Goal: Task Accomplishment & Management: Complete application form

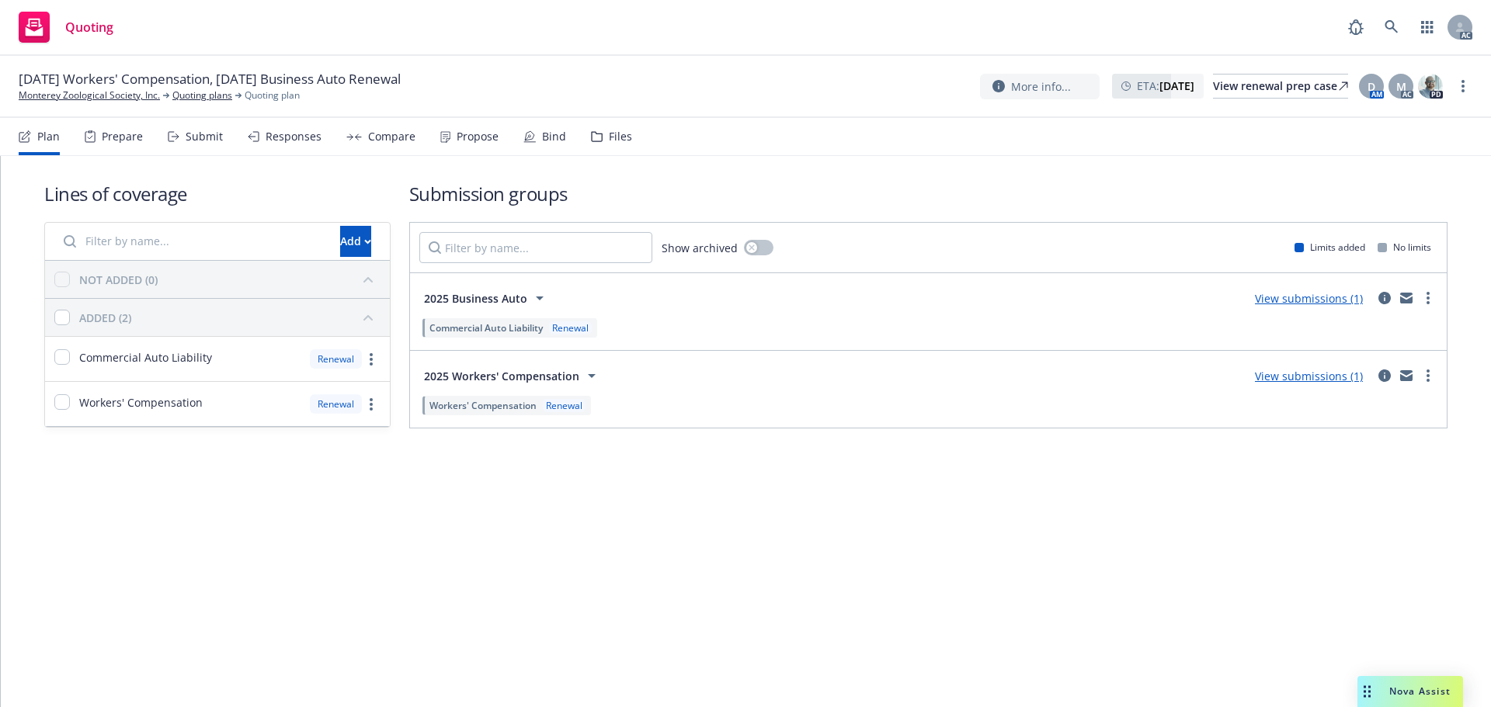
click at [182, 137] on div "Submit" at bounding box center [195, 136] width 55 height 37
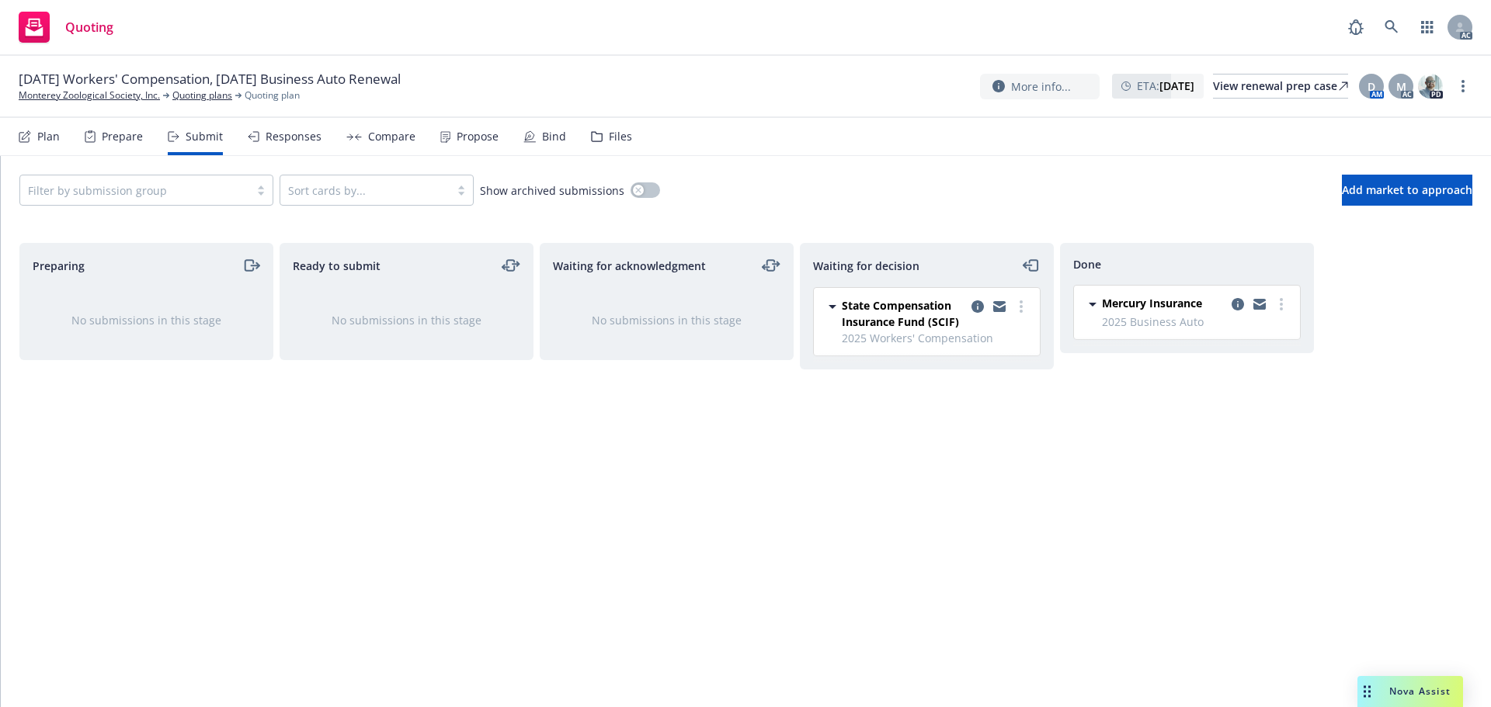
click at [292, 140] on div "Responses" at bounding box center [294, 136] width 56 height 12
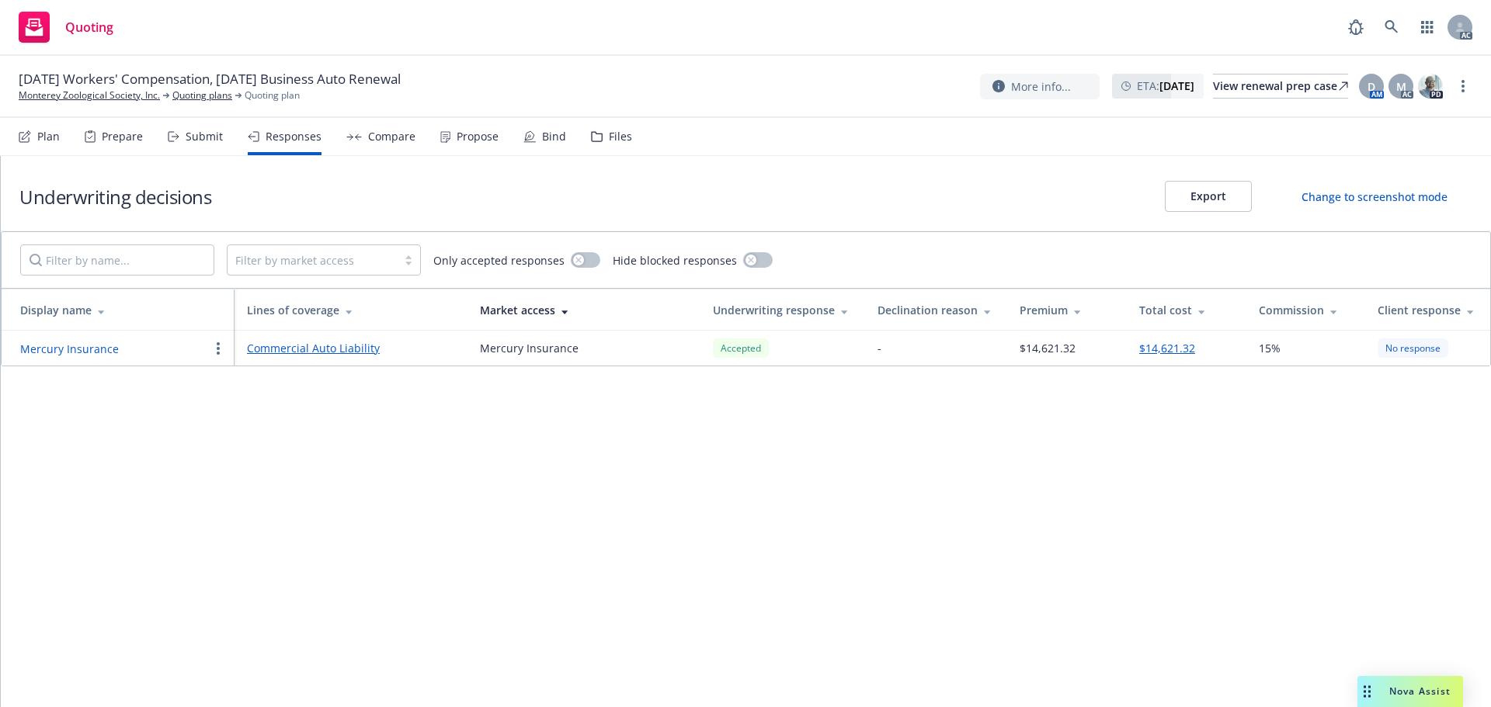
click at [53, 342] on button "Mercury Insurance" at bounding box center [69, 349] width 99 height 16
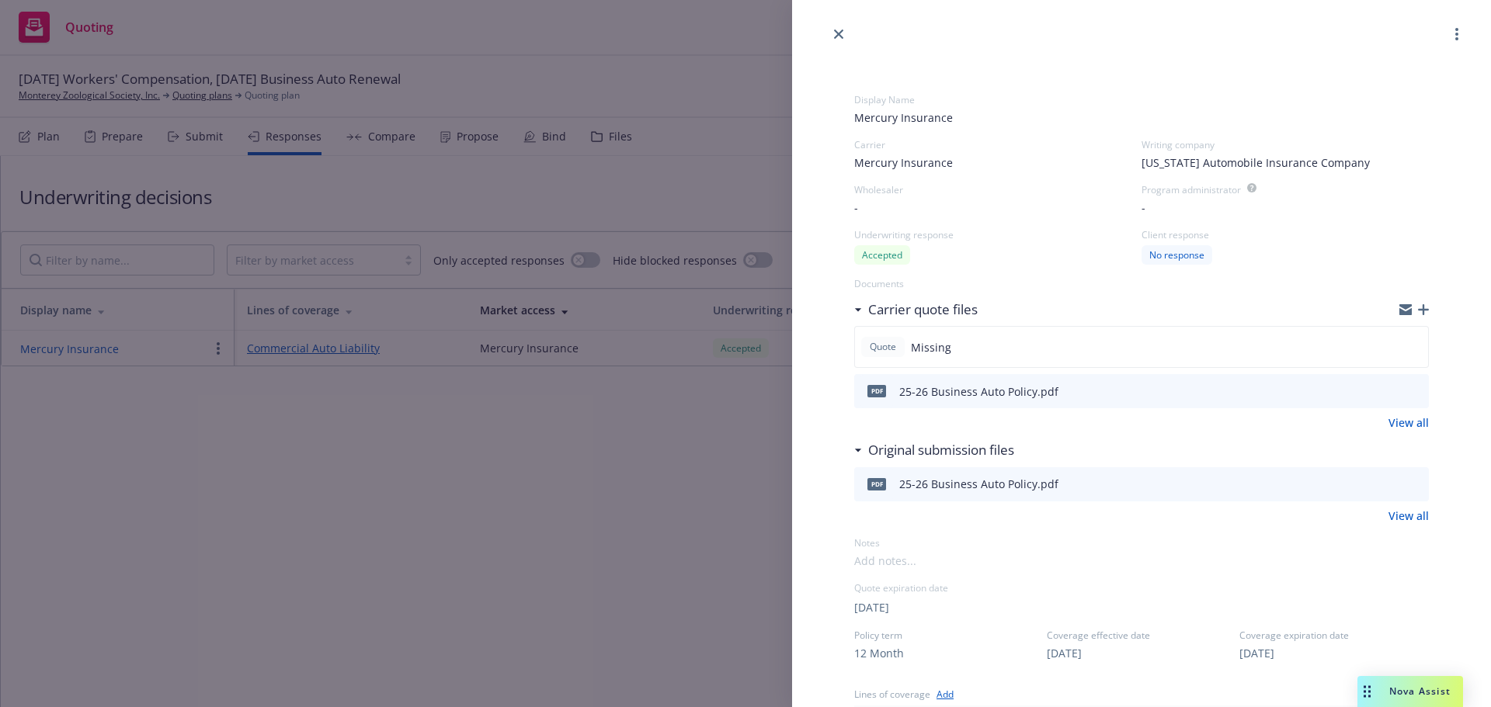
click at [1407, 389] on icon "preview file" at bounding box center [1414, 391] width 14 height 11
click at [571, 512] on div "Display Name Mercury Insurance Carrier Mercury Insurance Writing company [US_ST…" at bounding box center [745, 353] width 1491 height 707
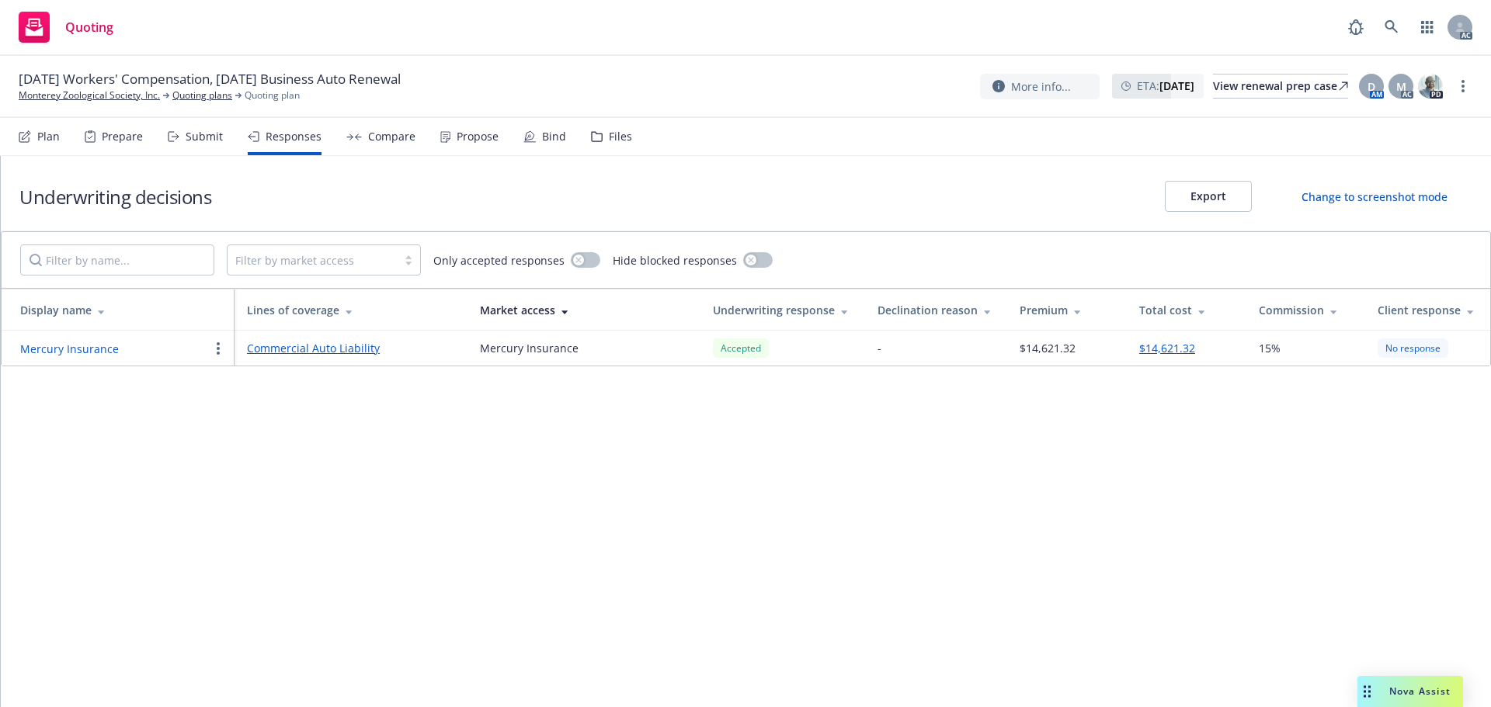
click at [443, 144] on div "Propose" at bounding box center [469, 136] width 58 height 37
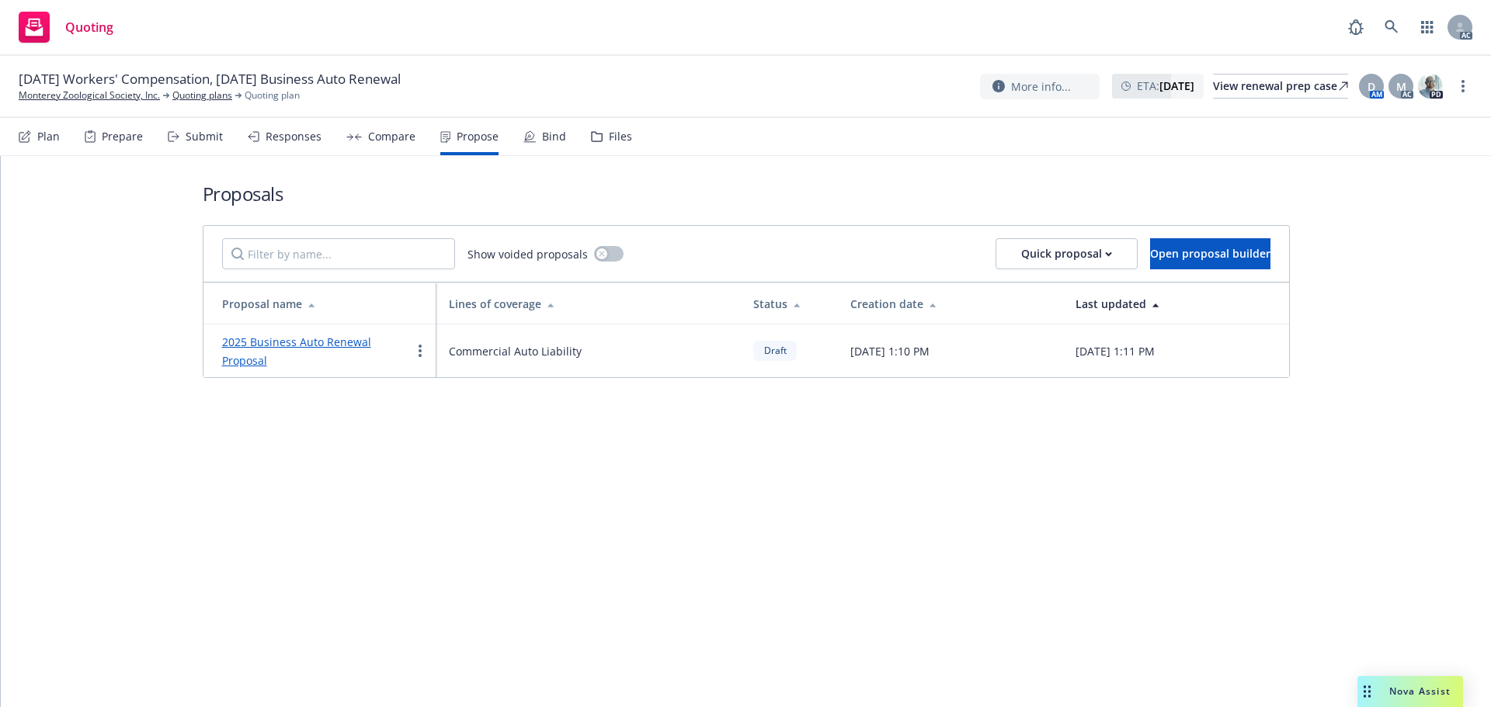
click at [273, 143] on div "Responses" at bounding box center [294, 136] width 56 height 12
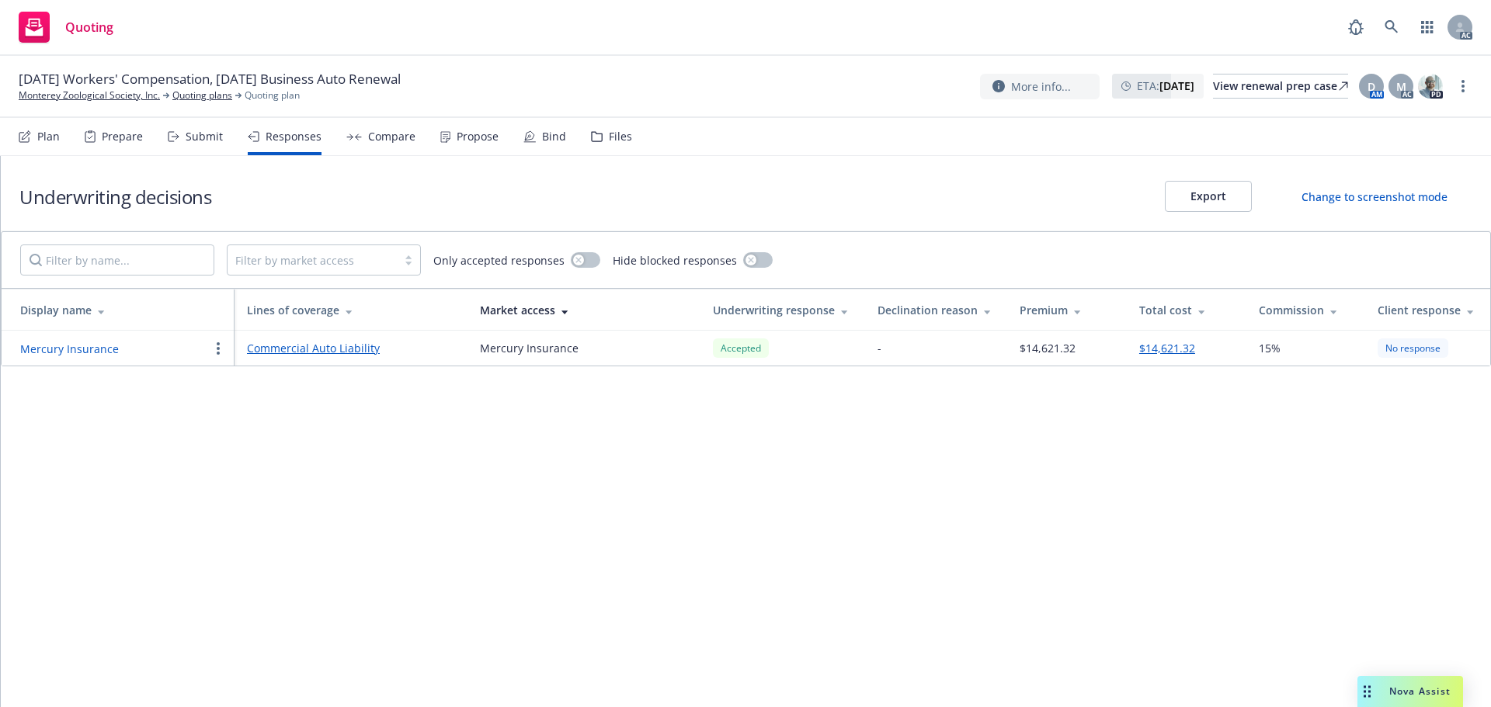
click at [50, 343] on button "Mercury Insurance" at bounding box center [69, 349] width 99 height 16
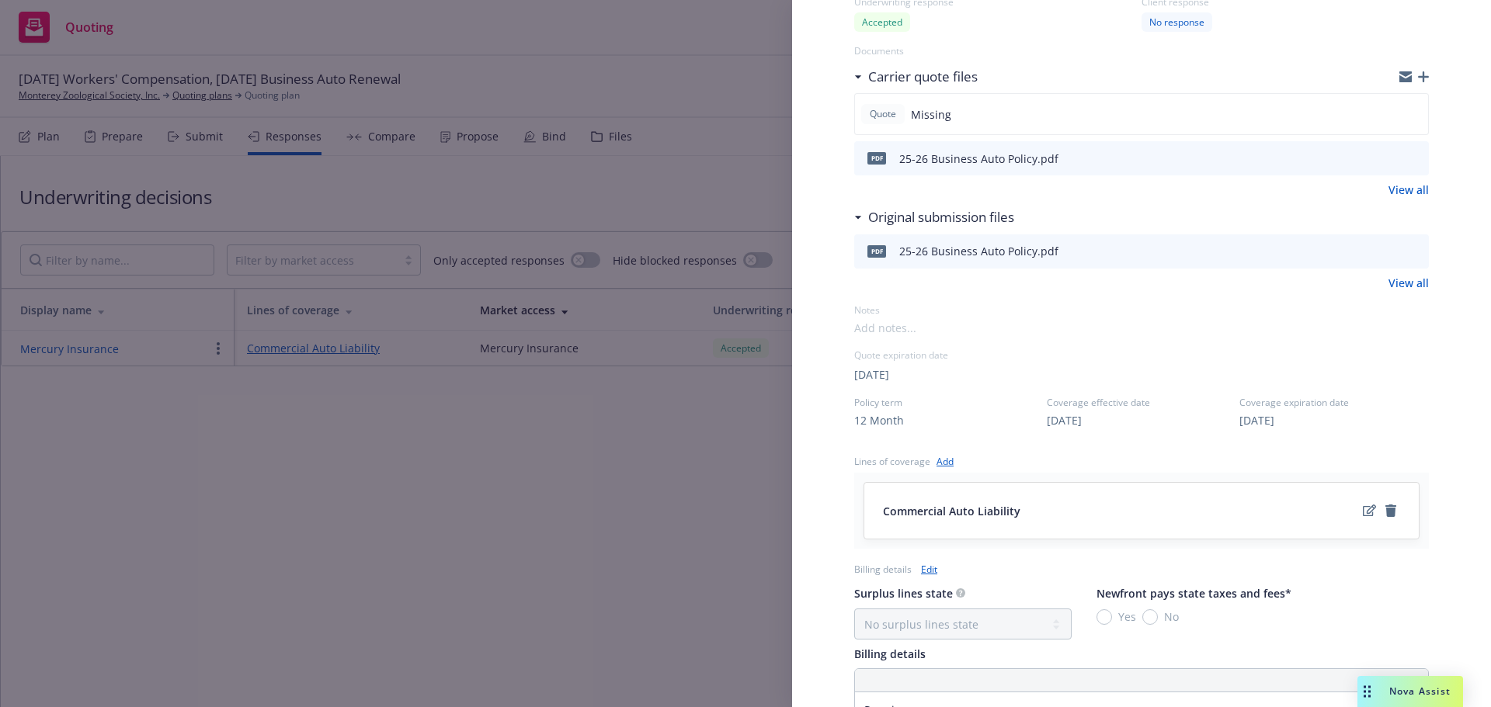
scroll to position [606, 0]
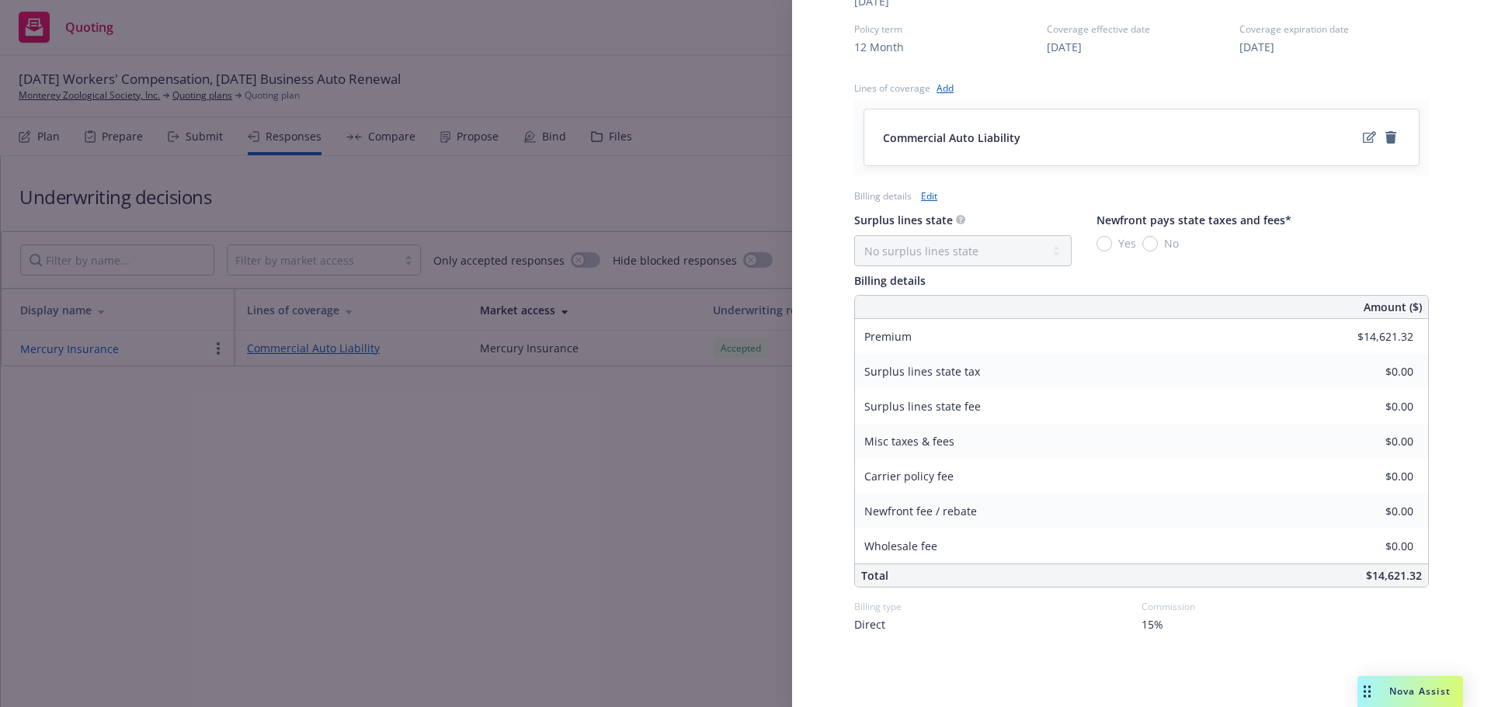
click at [620, 527] on div "Display Name Mercury Insurance Carrier Mercury Insurance Writing company [US_ST…" at bounding box center [745, 353] width 1491 height 707
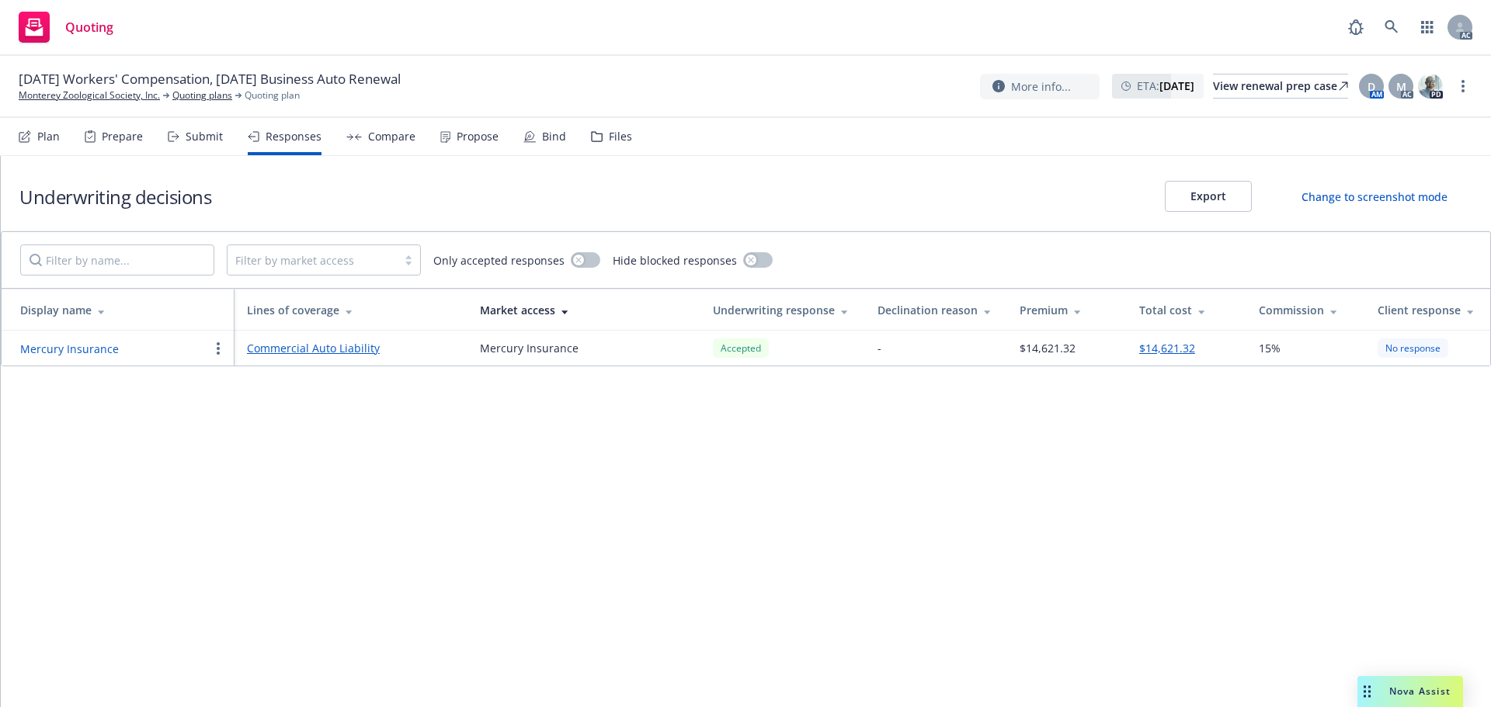
click at [467, 136] on div "Propose" at bounding box center [478, 136] width 42 height 12
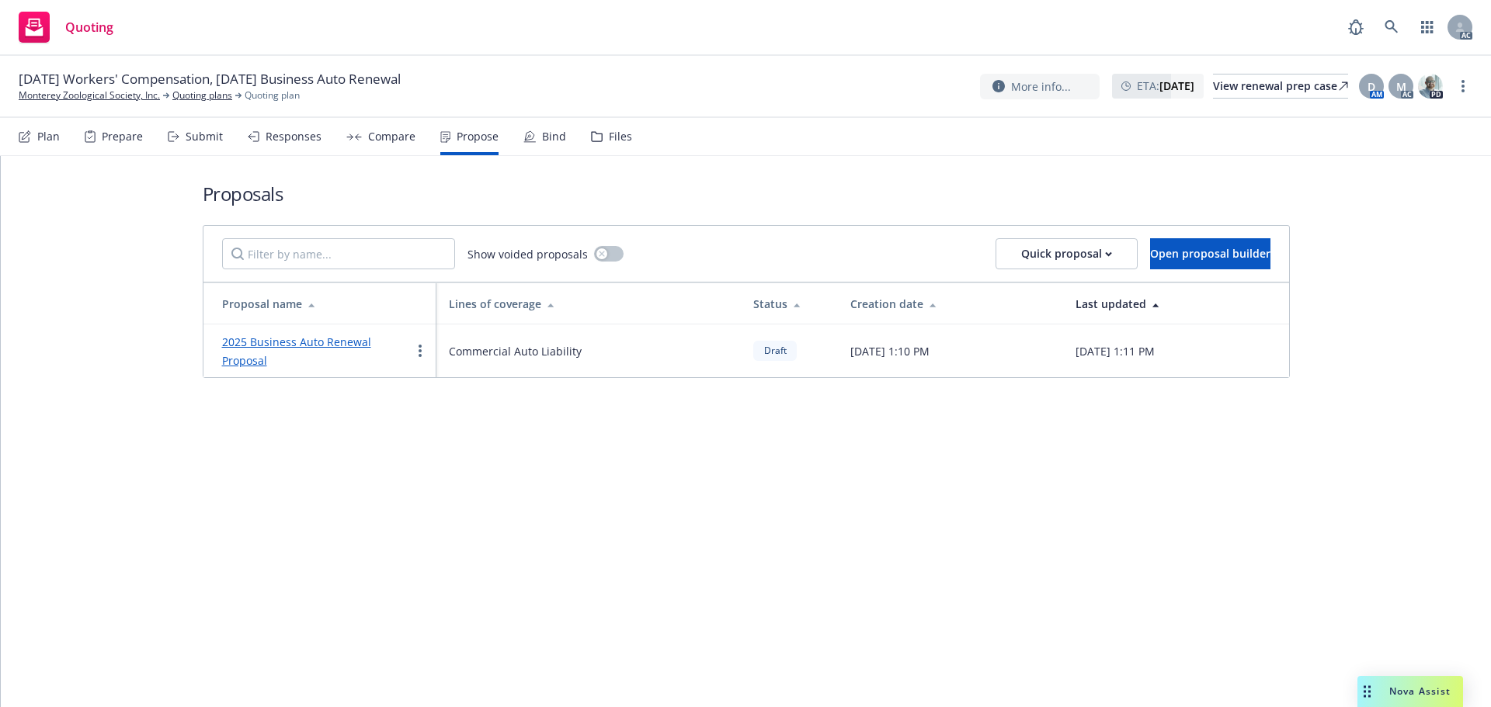
click at [266, 339] on link "2025 Business Auto Renewal Proposal" at bounding box center [296, 351] width 149 height 33
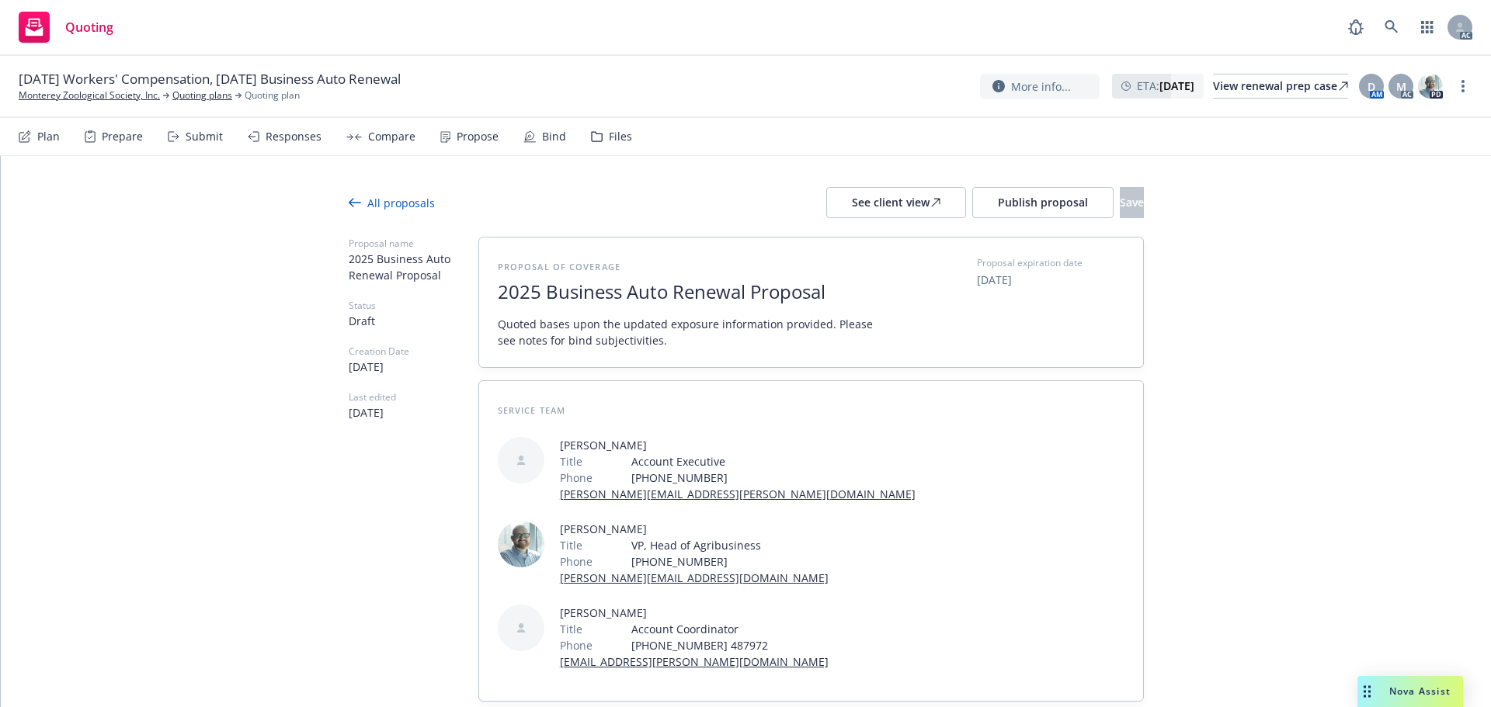
type textarea "x"
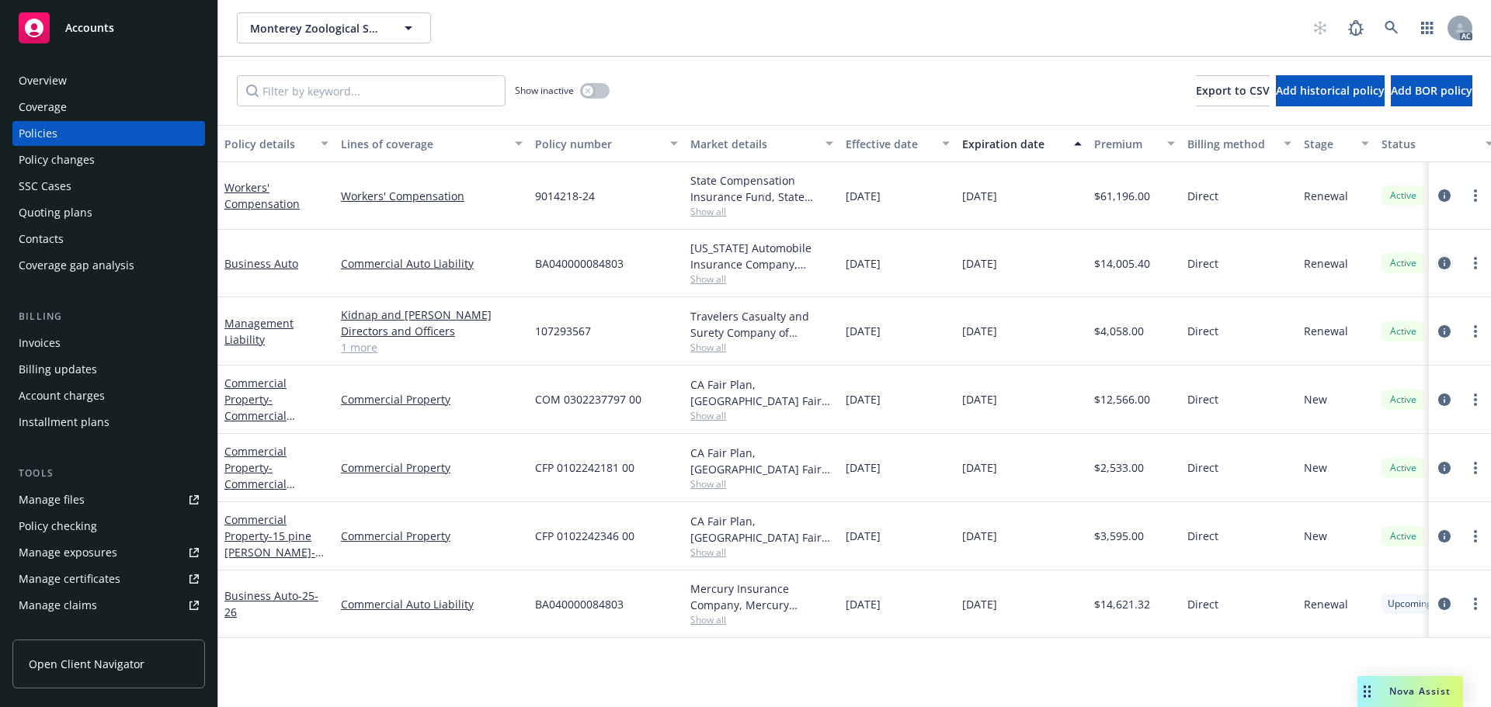
click at [1453, 263] on link "circleInformation" at bounding box center [1444, 263] width 19 height 19
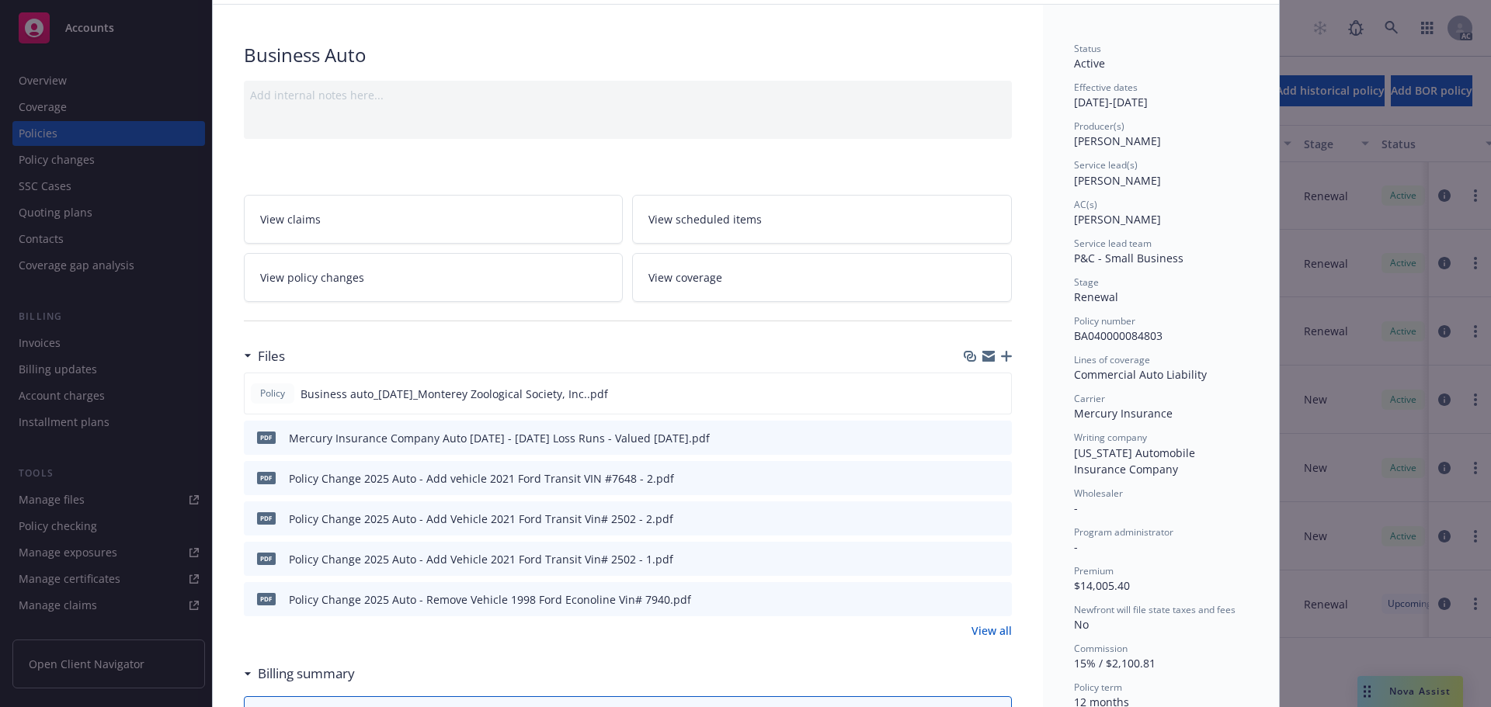
scroll to position [155, 0]
